Goal: Communication & Community: Answer question/provide support

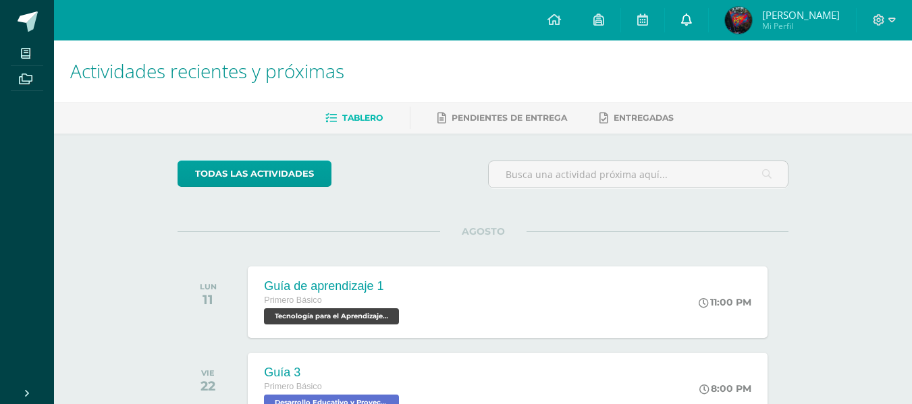
click at [695, 26] on link at bounding box center [686, 20] width 43 height 40
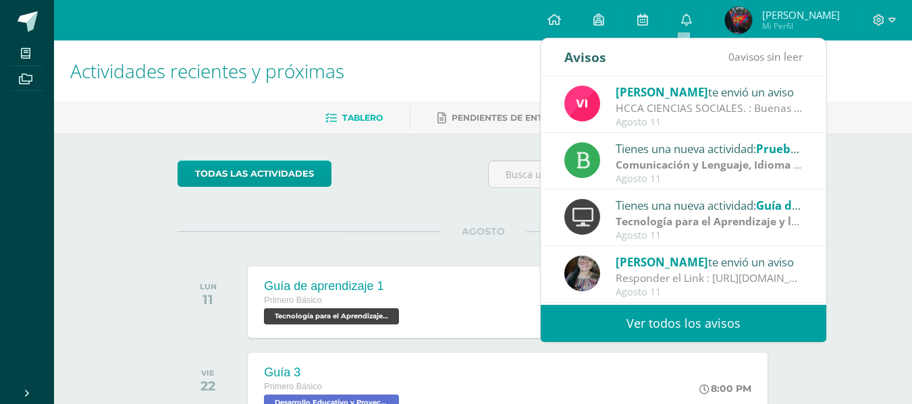
click at [746, 326] on link "Ver todos los avisos" at bounding box center [684, 323] width 286 height 37
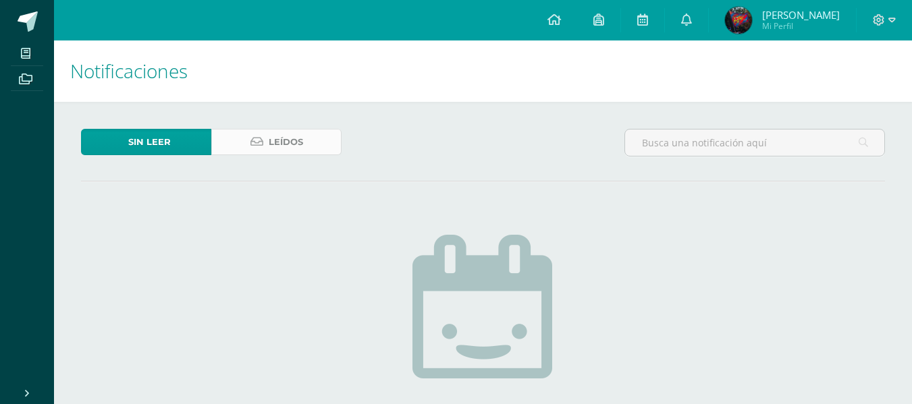
click at [286, 146] on span "Leídos" at bounding box center [286, 142] width 34 height 25
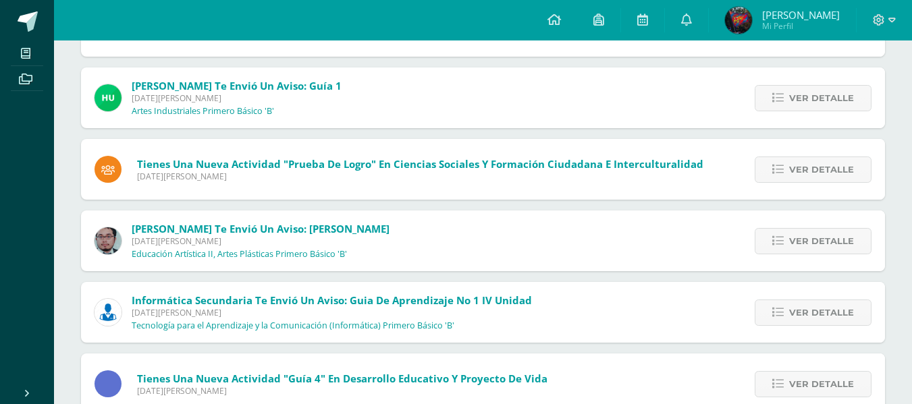
scroll to position [516, 0]
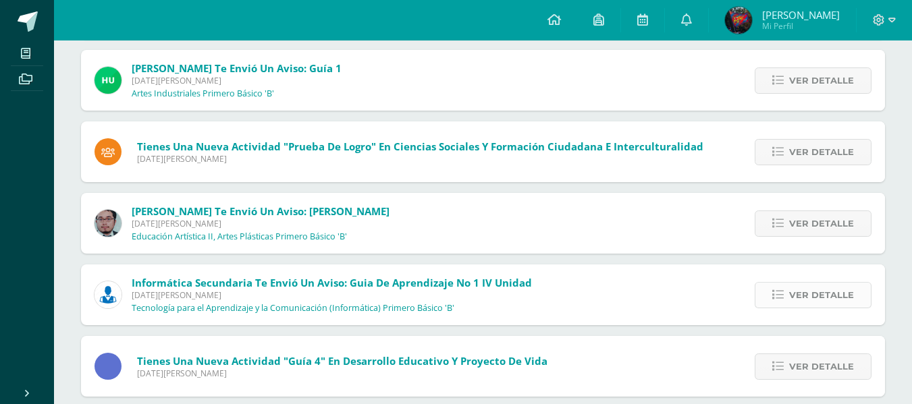
click at [815, 295] on span "Ver detalle" at bounding box center [821, 295] width 65 height 25
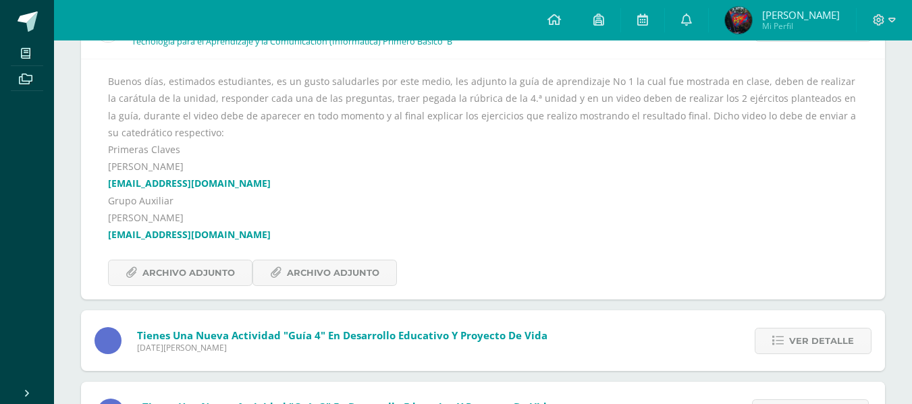
scroll to position [775, 0]
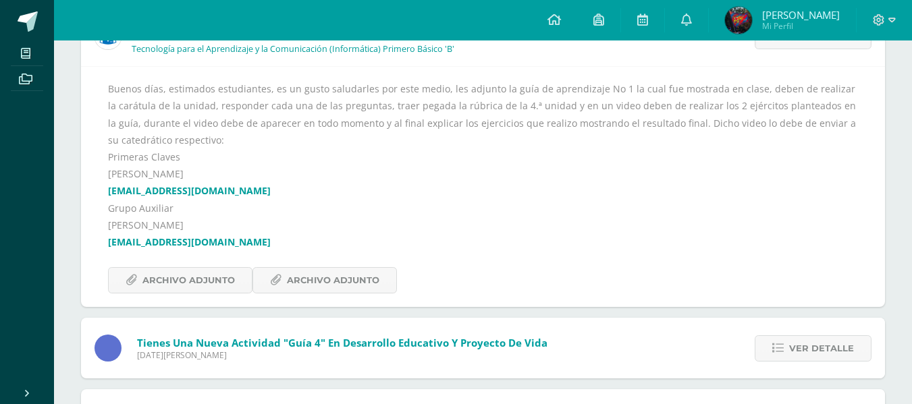
click at [208, 193] on link "lorozco@donbosco.edu.gt" at bounding box center [189, 190] width 163 height 13
click at [109, 190] on link "lorozco@donbosco.edu.gt" at bounding box center [189, 190] width 163 height 13
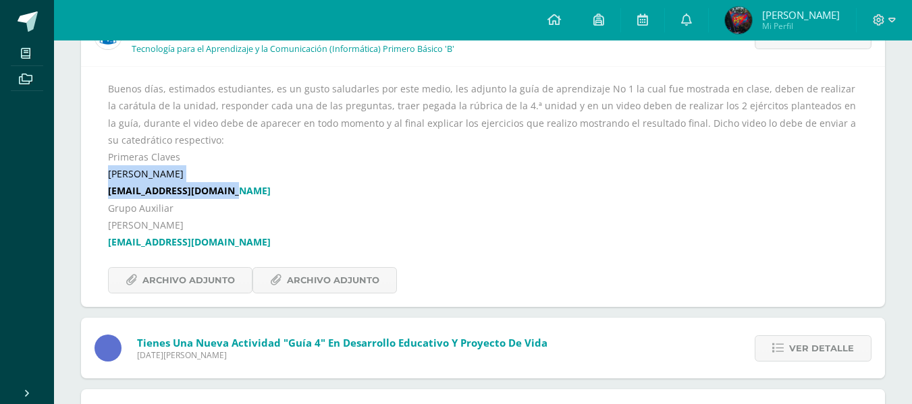
drag, startPoint x: 173, startPoint y: 172, endPoint x: 294, endPoint y: 196, distance: 122.4
click at [294, 196] on div "Buenos días, estimados estudiantes, es un gusto saludarles por este medio, les …" at bounding box center [483, 186] width 750 height 213
click at [293, 195] on div "Buenos días, estimados estudiantes, es un gusto saludarles por este medio, les …" at bounding box center [483, 186] width 750 height 213
